Goal: Answer question/provide support: Answer question/provide support

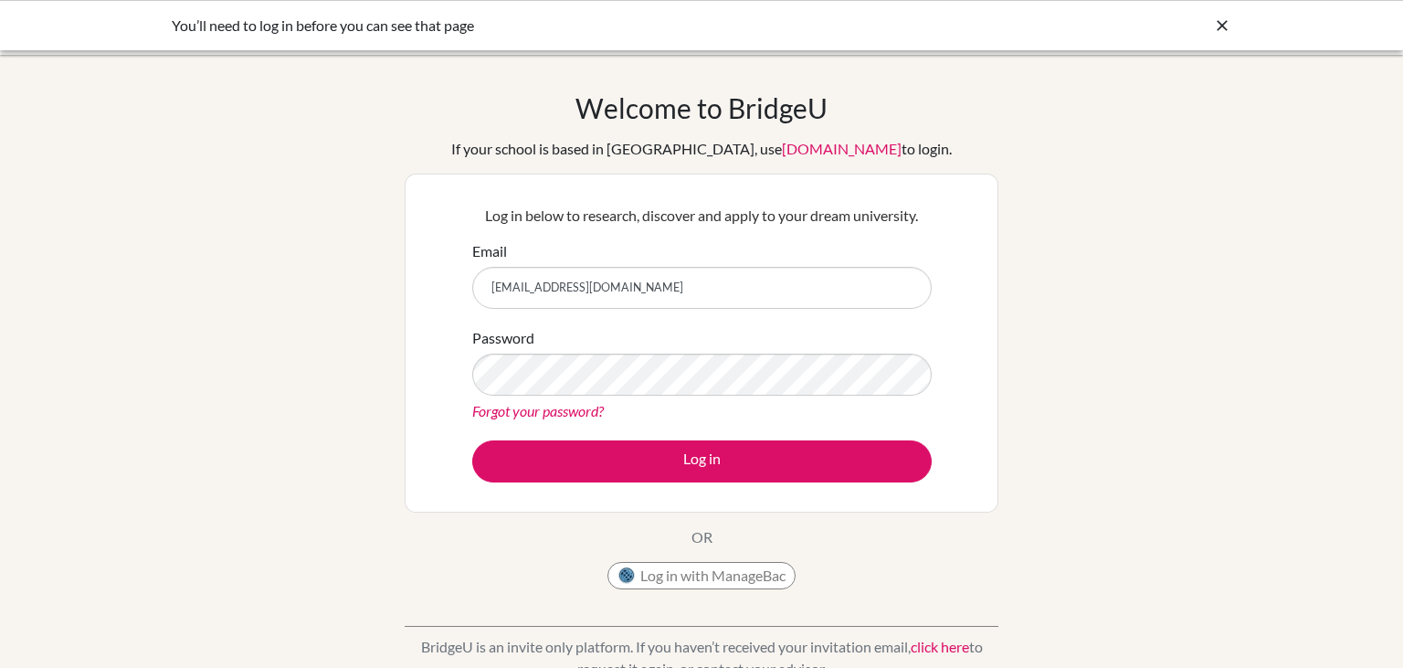
type input "ajith.e@gsis.ac.in"
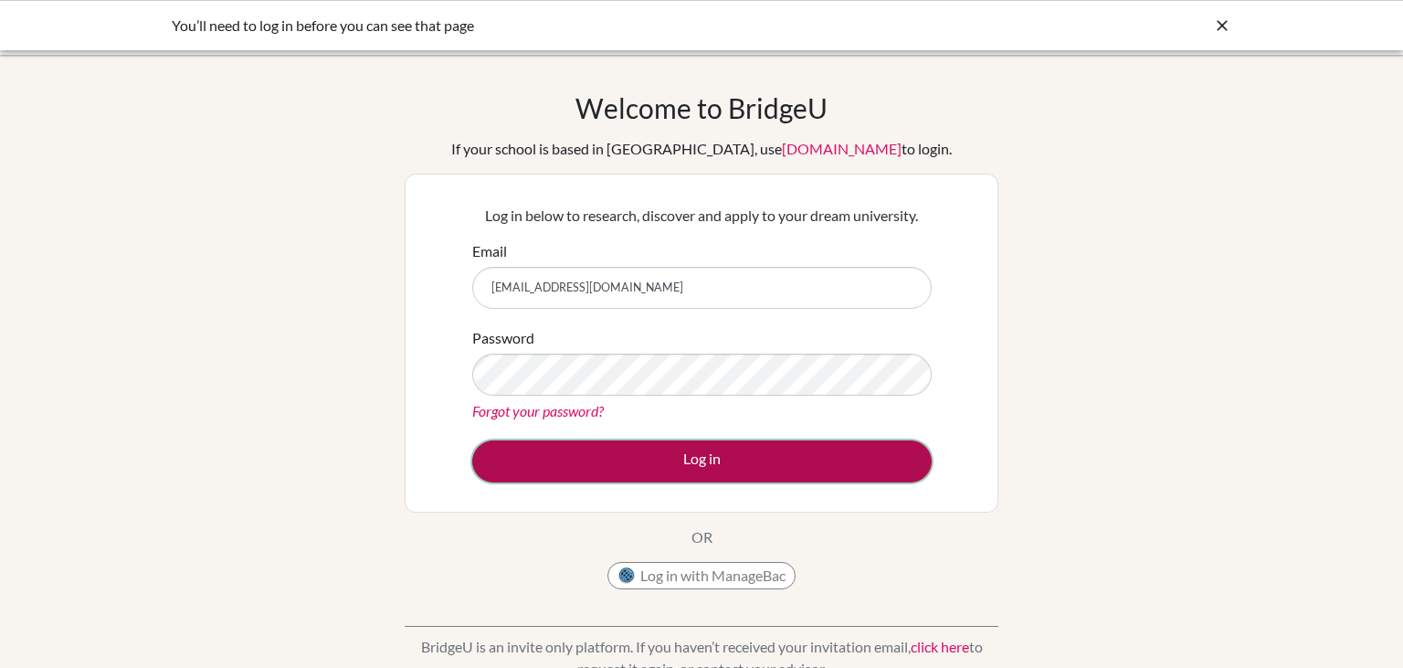
click at [651, 448] on button "Log in" at bounding box center [701, 461] width 459 height 42
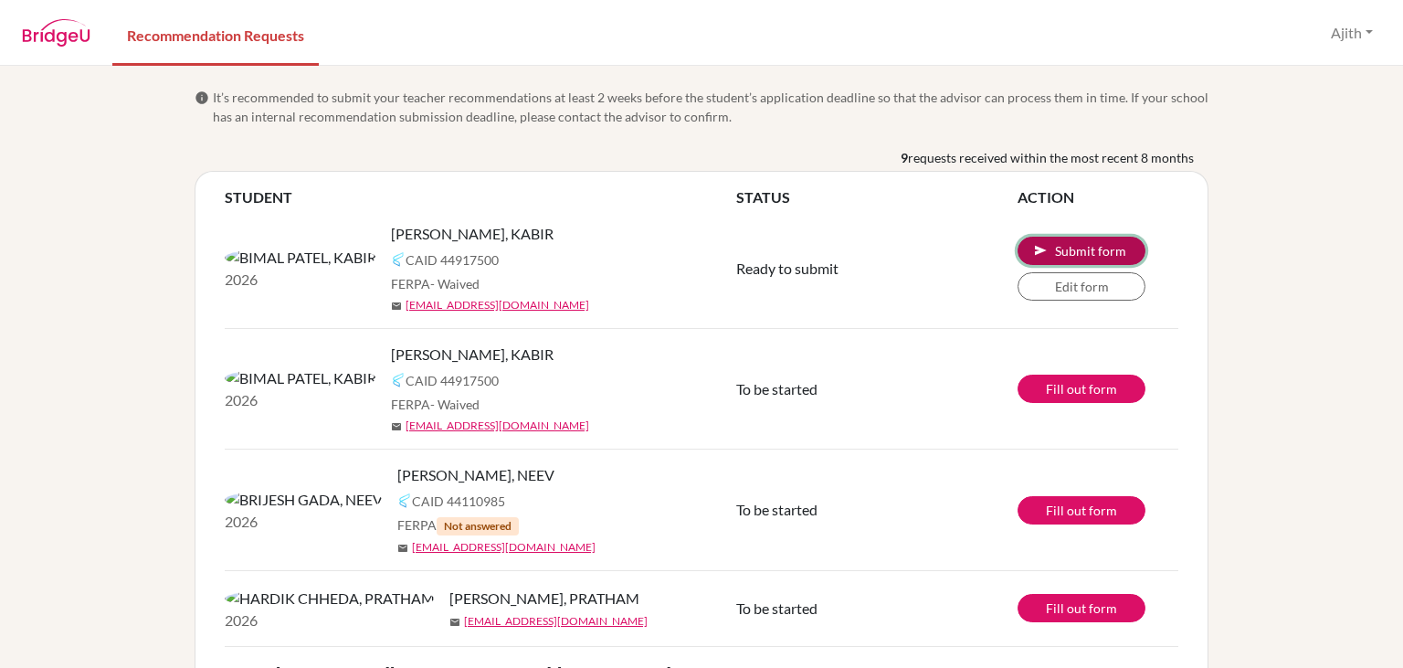
click at [1061, 244] on button "send Submit form" at bounding box center [1081, 251] width 128 height 28
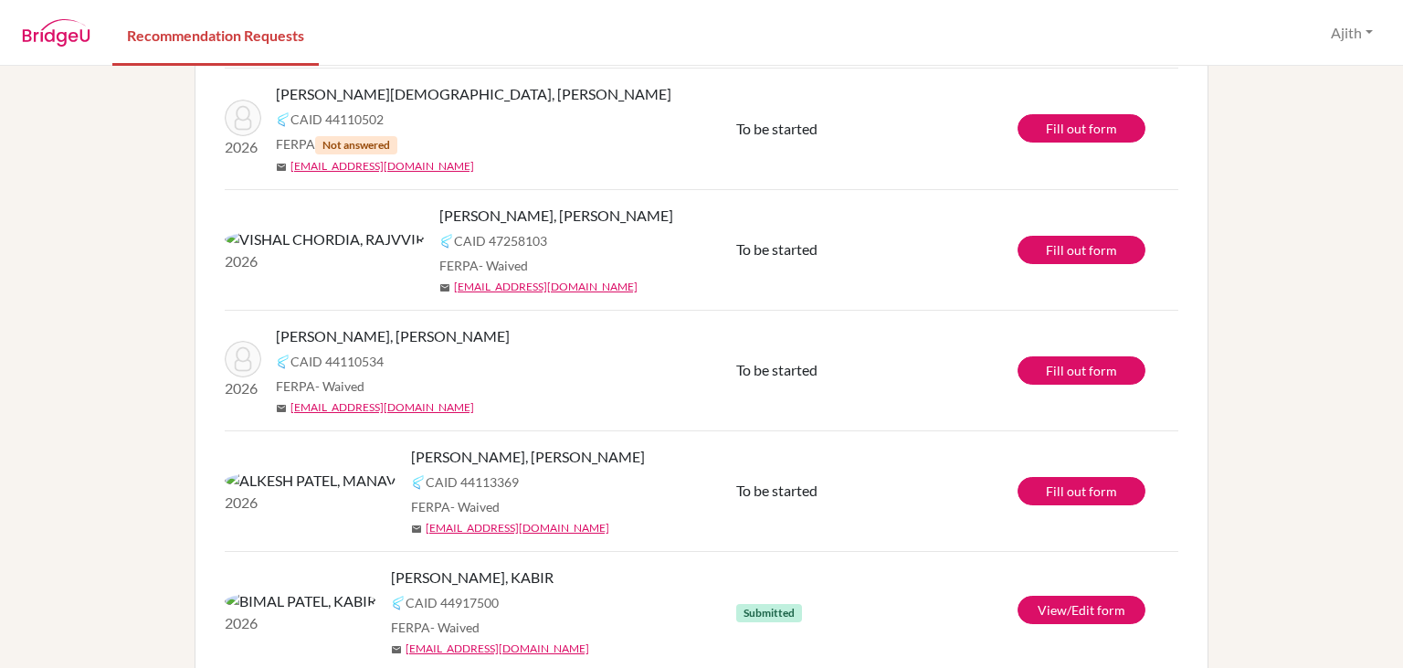
scroll to position [692, 0]
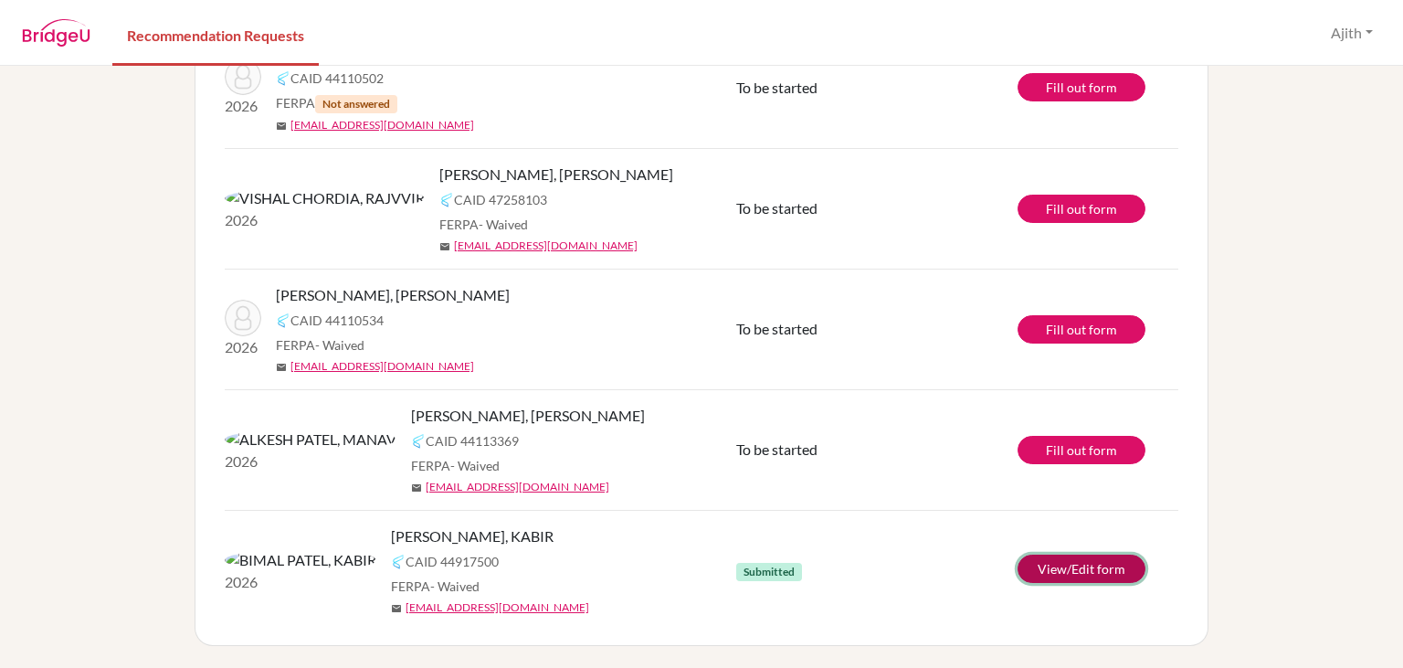
click at [1054, 566] on link "View/Edit form" at bounding box center [1081, 568] width 128 height 28
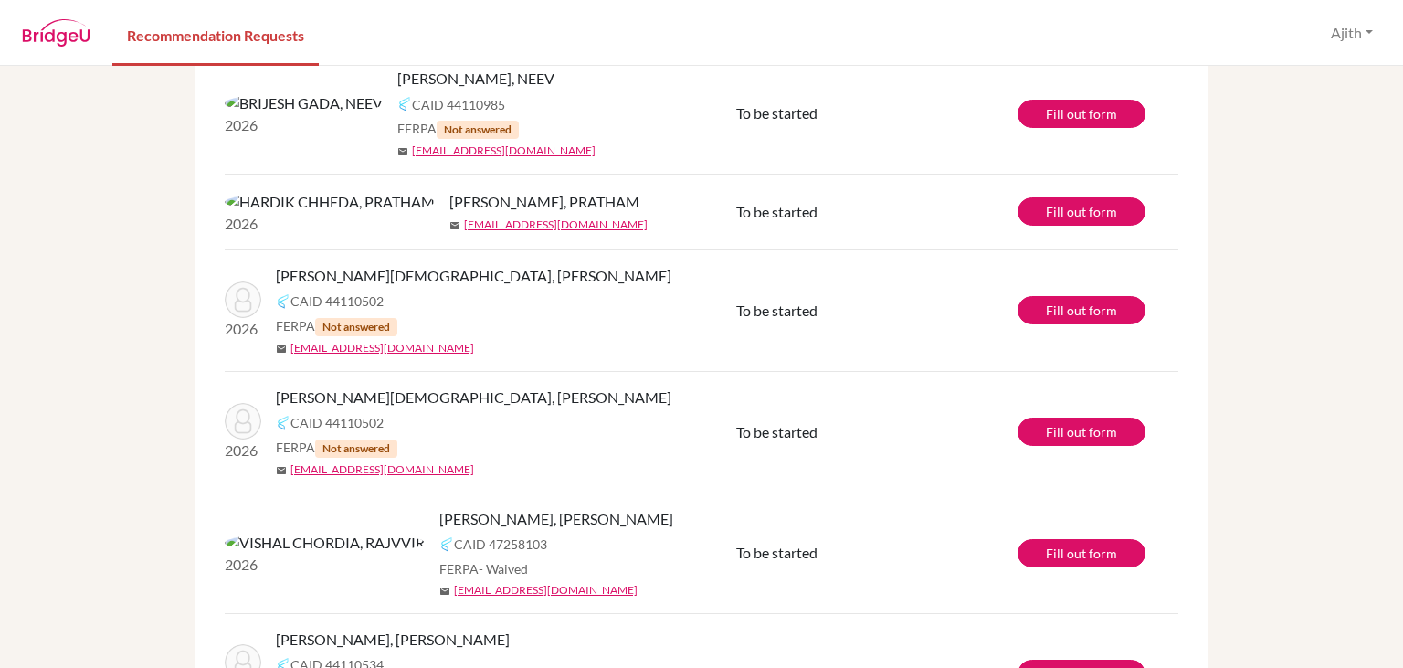
scroll to position [0, 0]
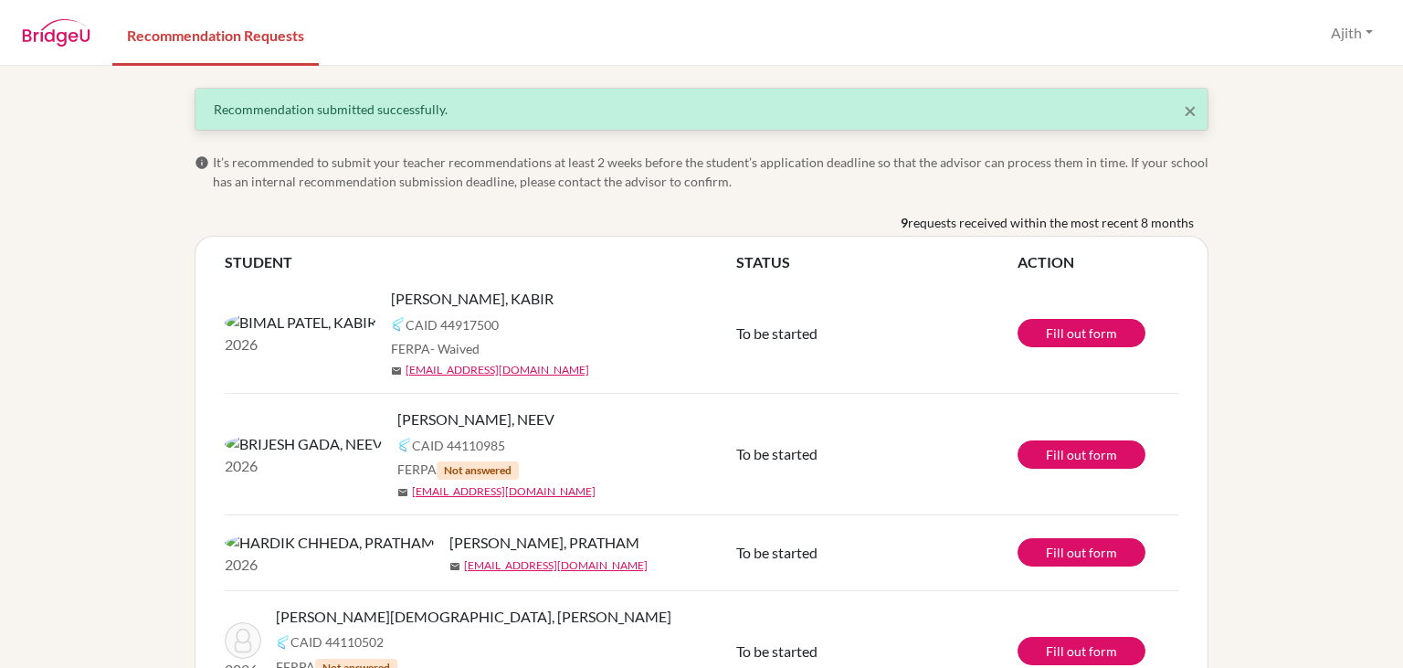
click at [511, 519] on td "2026 [PERSON_NAME], PRATHAM mail [EMAIL_ADDRESS][DOMAIN_NAME]" at bounding box center [480, 553] width 511 height 76
click at [1193, 121] on span "×" at bounding box center [1190, 110] width 13 height 26
